Goal: Information Seeking & Learning: Check status

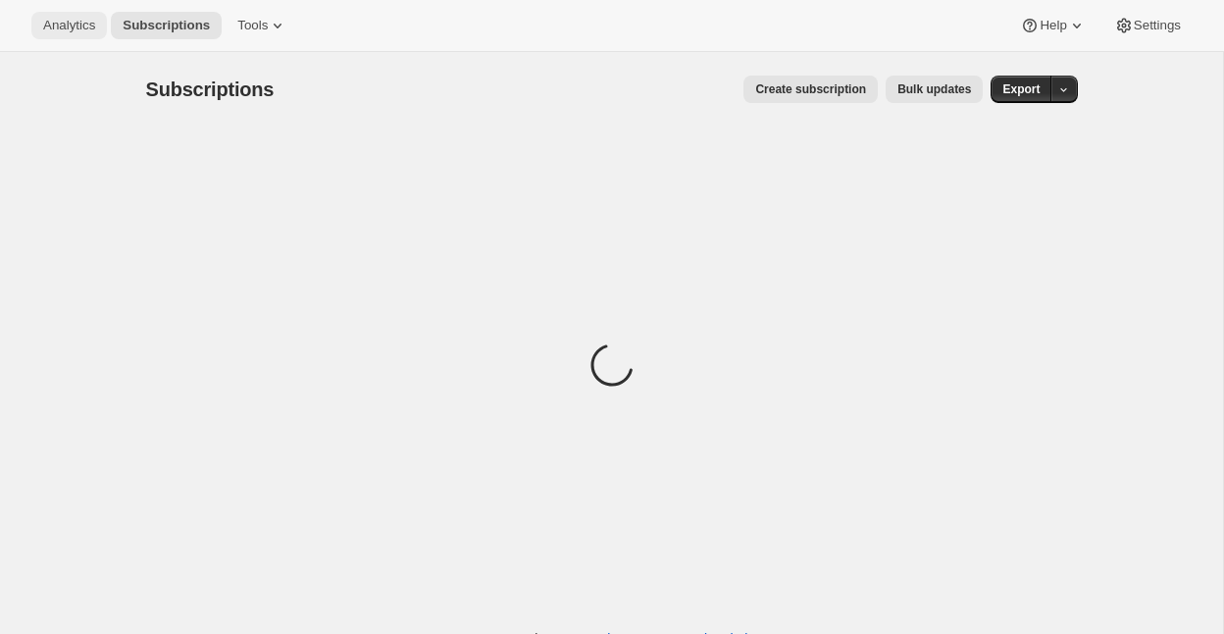
click at [81, 19] on span "Analytics" at bounding box center [69, 26] width 52 height 16
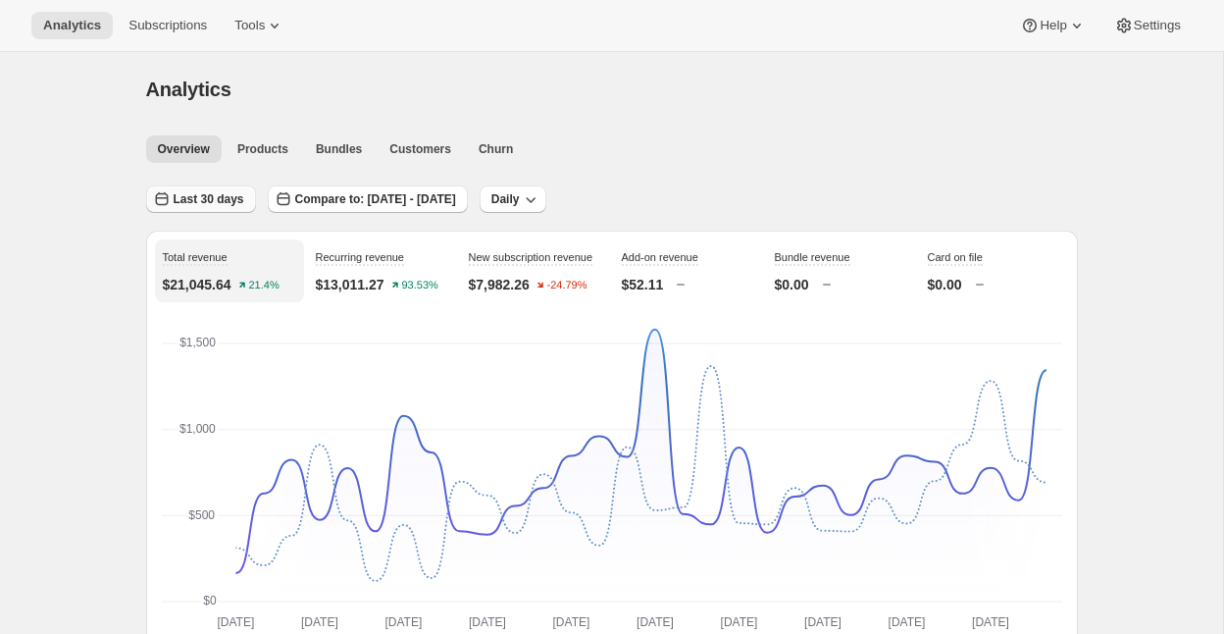
click at [234, 195] on span "Last 30 days" at bounding box center [209, 199] width 71 height 16
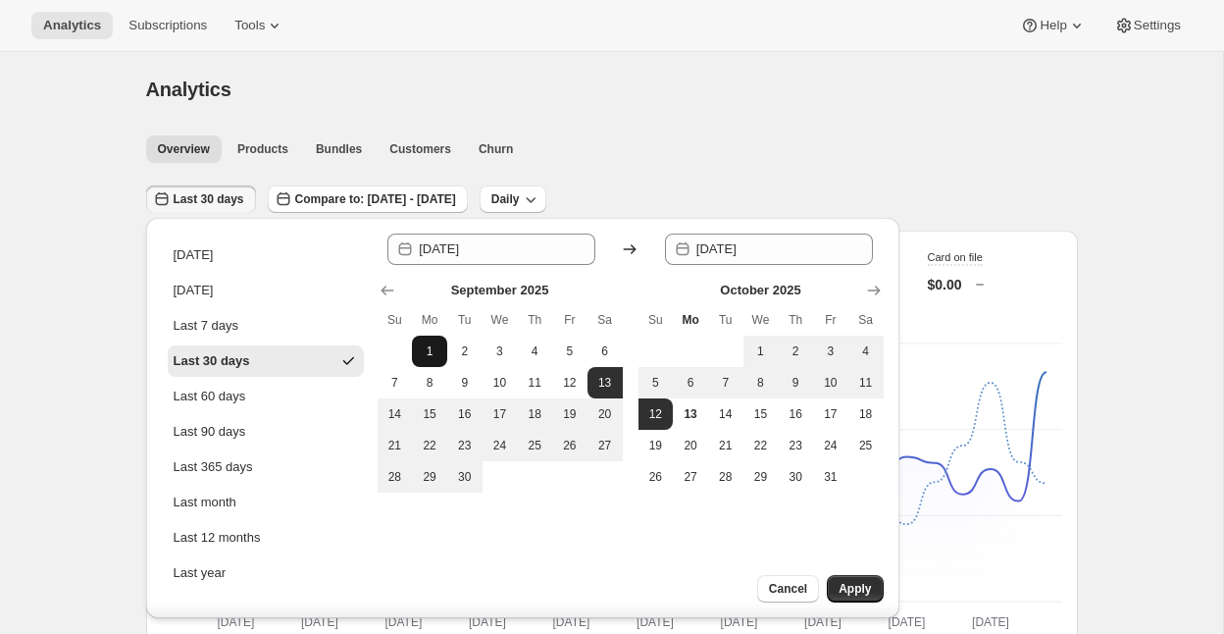
click at [436, 346] on span "1" at bounding box center [430, 351] width 20 height 16
type input "[DATE]"
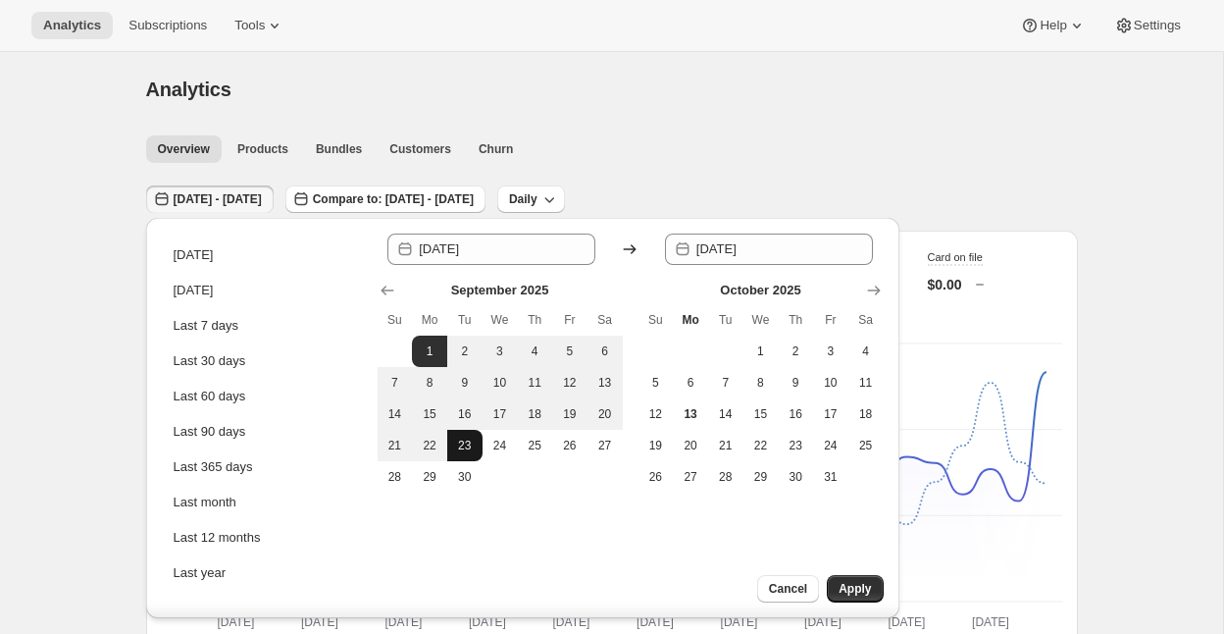
click at [464, 450] on span "23" at bounding box center [465, 446] width 20 height 16
click at [424, 338] on button "1" at bounding box center [429, 351] width 35 height 31
click at [457, 458] on button "23" at bounding box center [464, 445] width 35 height 31
click at [433, 342] on button "1" at bounding box center [429, 351] width 35 height 31
click at [456, 471] on span "30" at bounding box center [465, 477] width 20 height 16
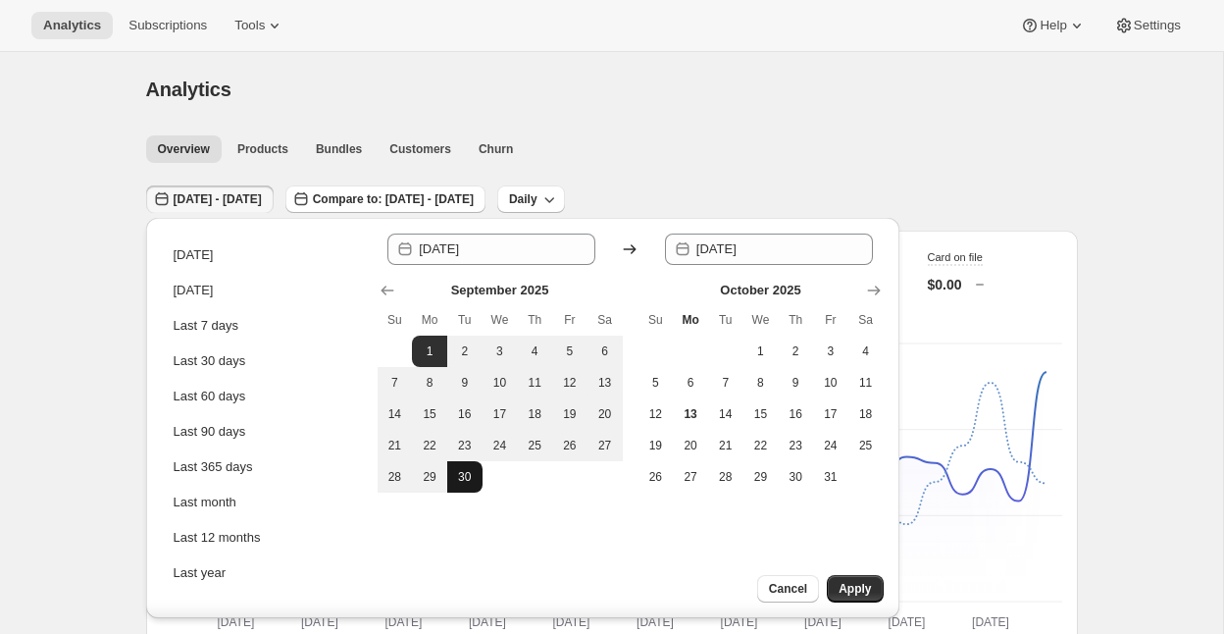
type input "[DATE]"
click at [870, 595] on span "Apply" at bounding box center [855, 589] width 32 height 16
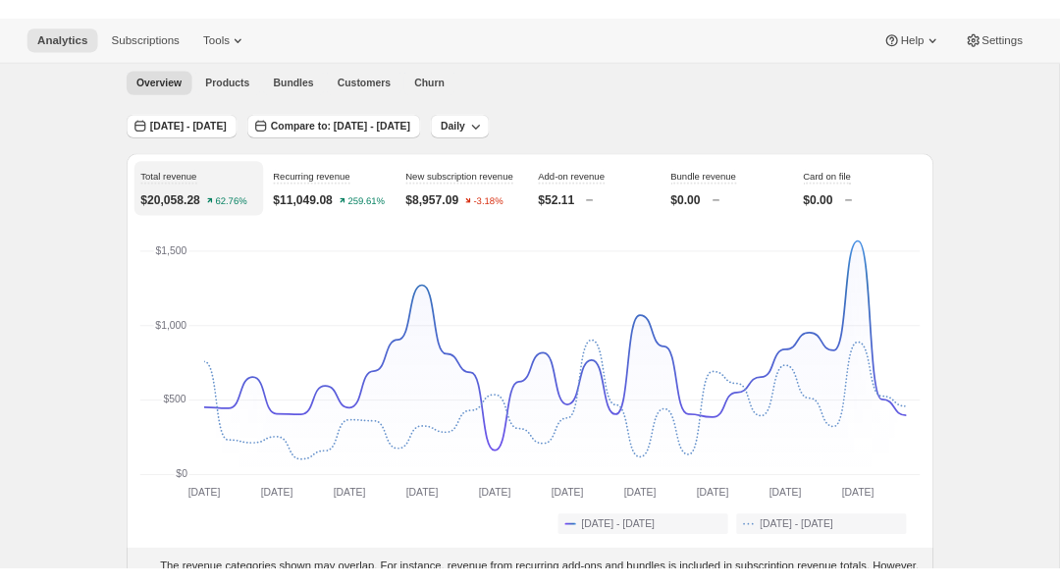
scroll to position [78, 0]
